Goal: Task Accomplishment & Management: Manage account settings

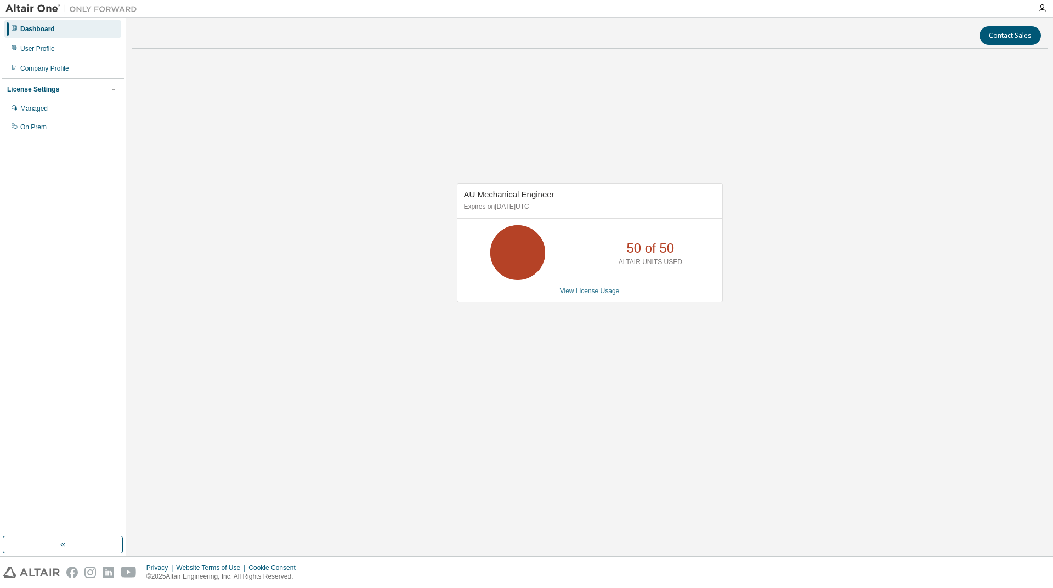
click at [604, 293] on link "View License Usage" at bounding box center [590, 291] width 60 height 8
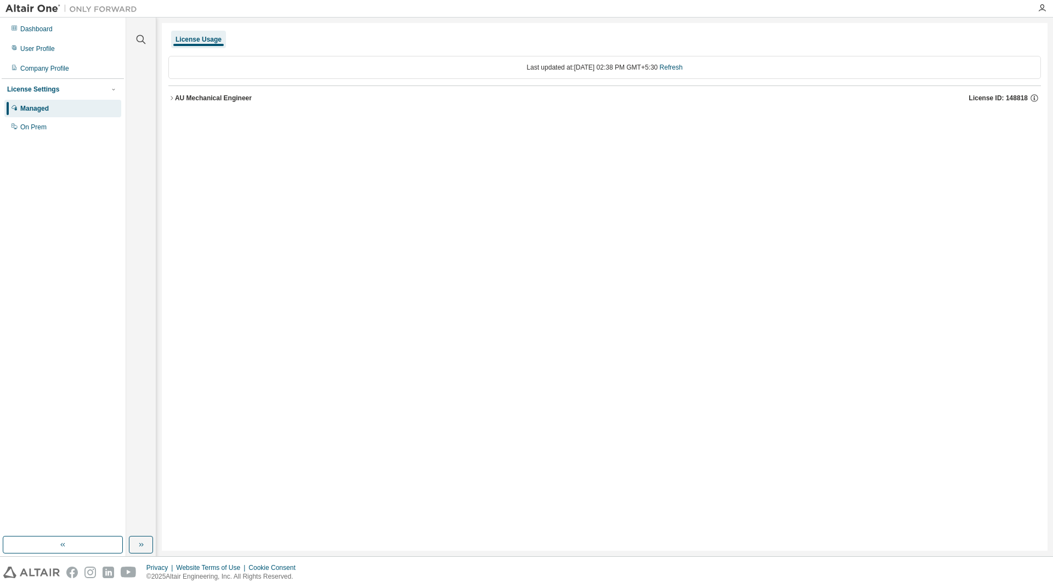
click at [170, 101] on icon "button" at bounding box center [171, 98] width 7 height 7
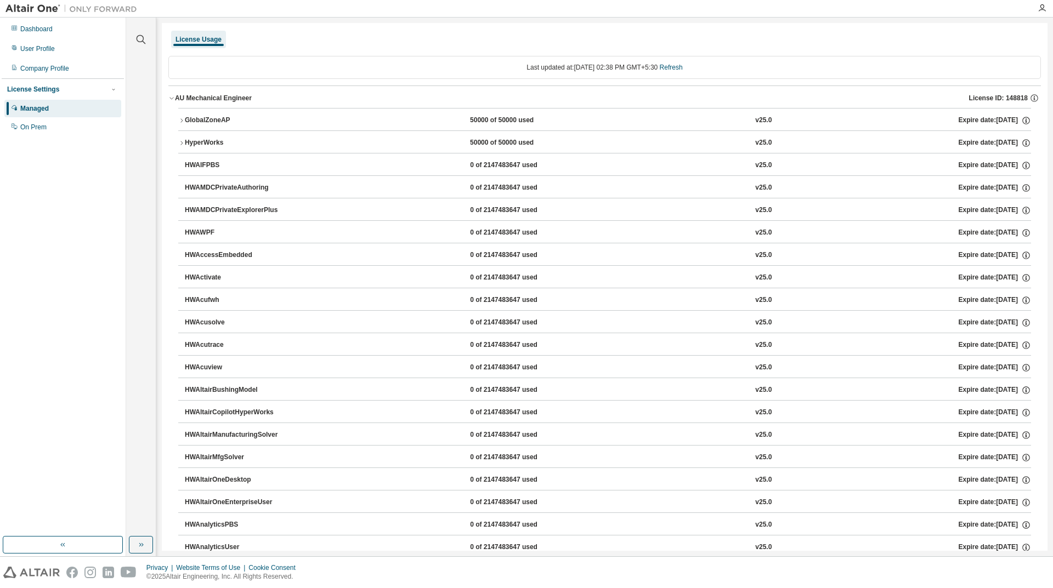
click at [179, 118] on icon "button" at bounding box center [181, 120] width 7 height 7
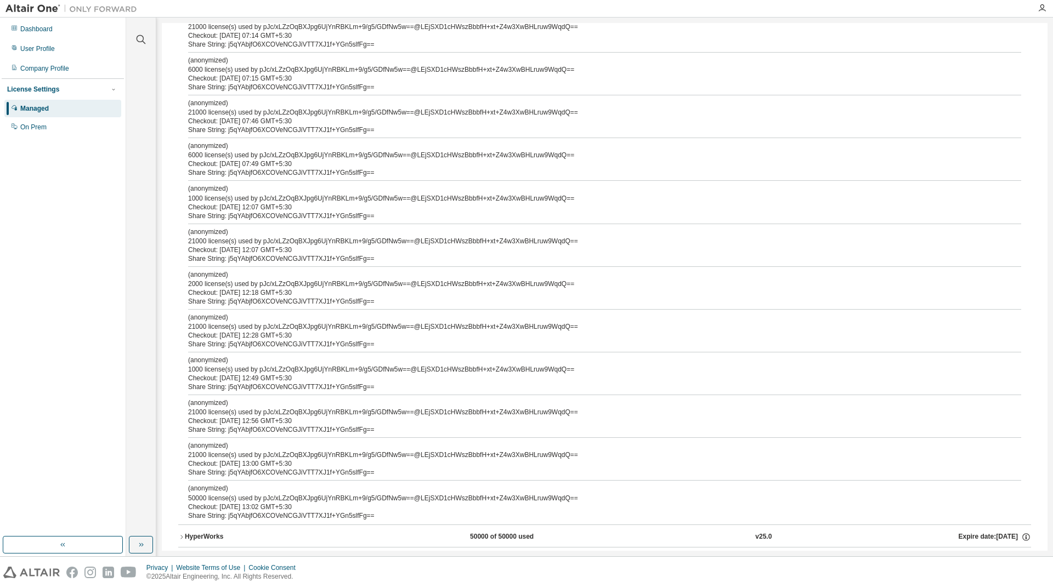
scroll to position [384, 0]
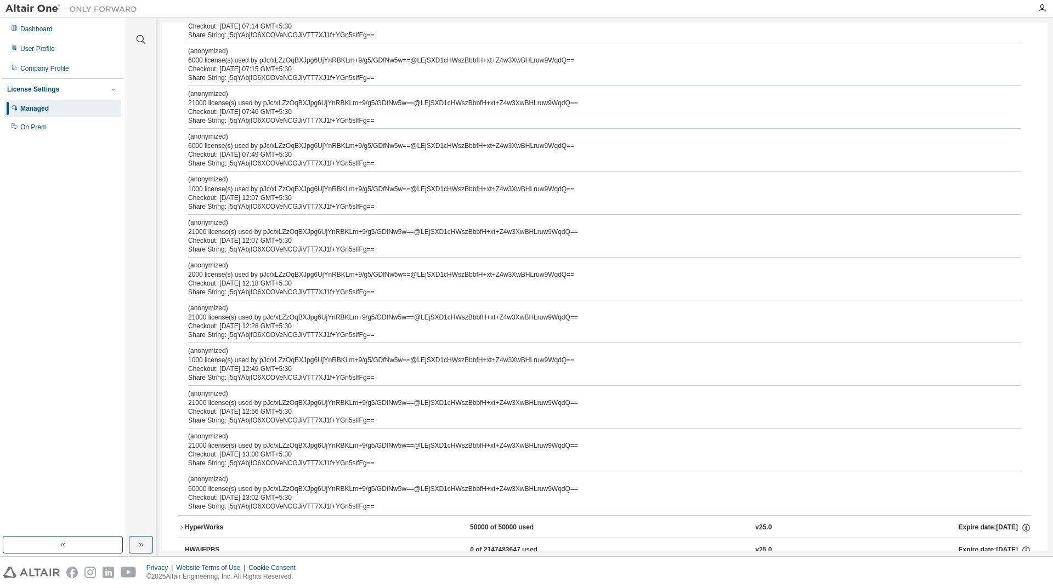
click at [217, 489] on div "(anonymized) 50000 license(s) used by pJc/xLZzOqBXJpg6UjYnRBKLm+9/g5/GDfNw5w==@…" at bounding box center [591, 484] width 806 height 18
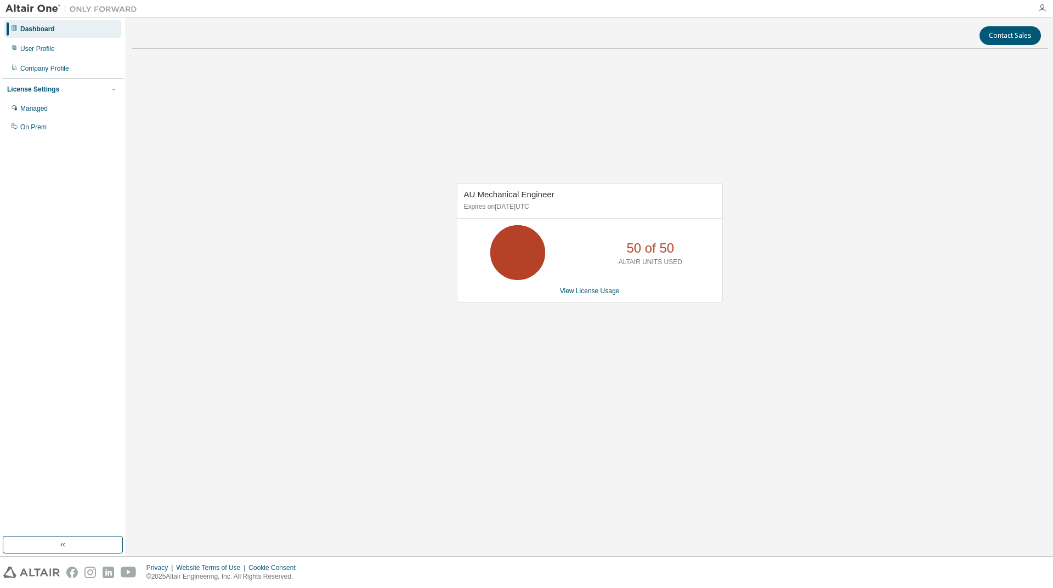
click at [1040, 8] on icon "button" at bounding box center [1041, 8] width 9 height 9
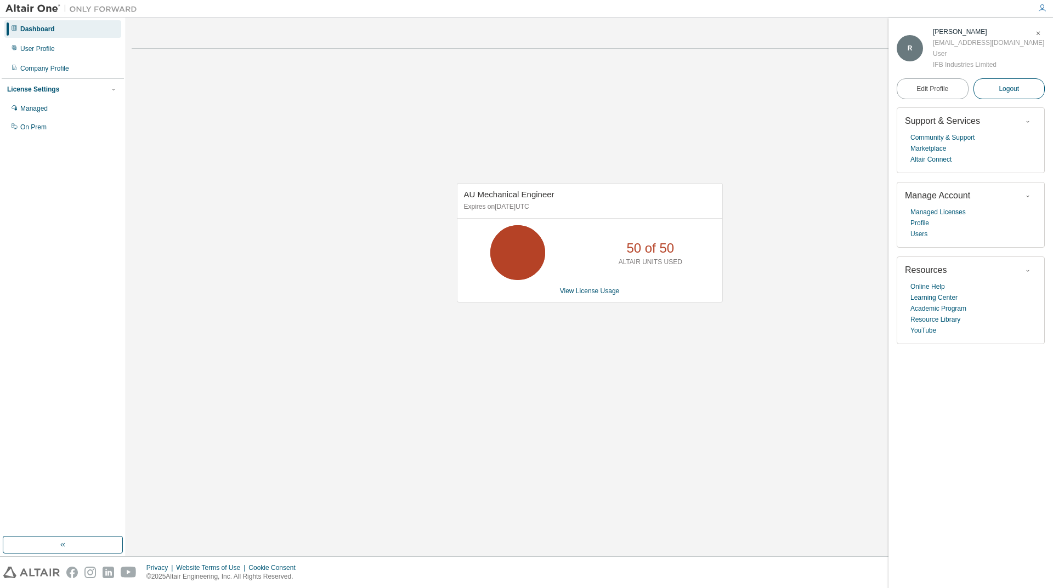
click at [1019, 90] on button "Logout" at bounding box center [1009, 88] width 72 height 21
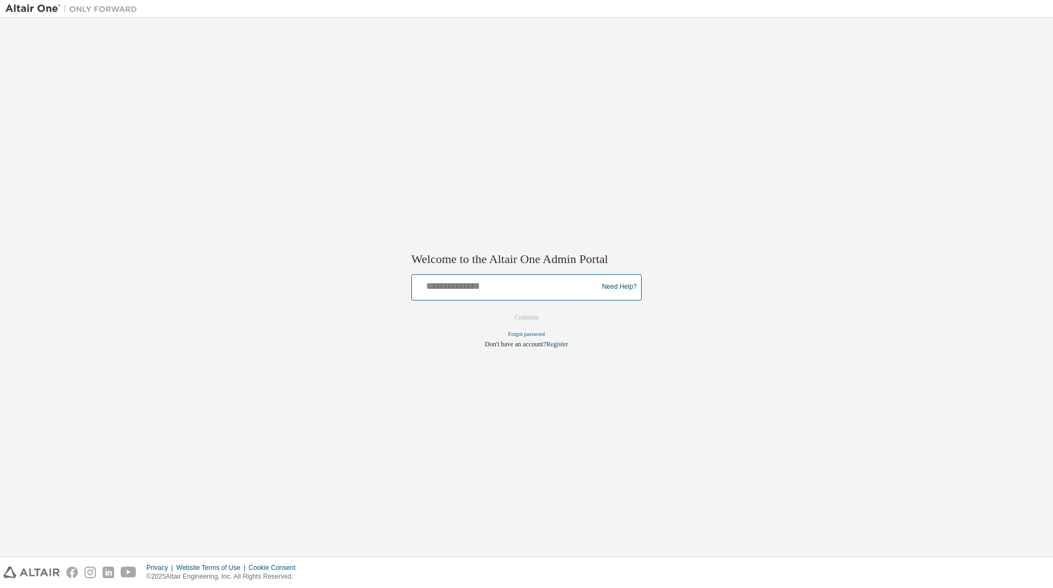
click at [482, 286] on input "text" at bounding box center [506, 285] width 180 height 16
type input "**********"
click at [542, 318] on button "Continue" at bounding box center [526, 317] width 47 height 16
